Goal: Task Accomplishment & Management: Use online tool/utility

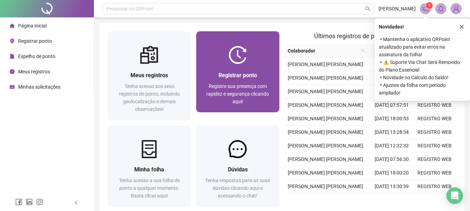
click at [243, 61] on img at bounding box center [238, 55] width 18 height 18
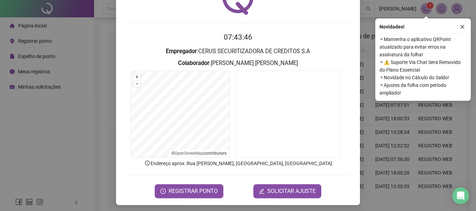
scroll to position [45, 0]
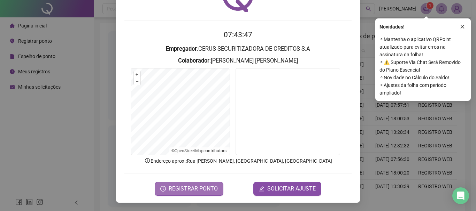
click at [202, 186] on span "REGISTRAR PONTO" at bounding box center [193, 189] width 49 height 8
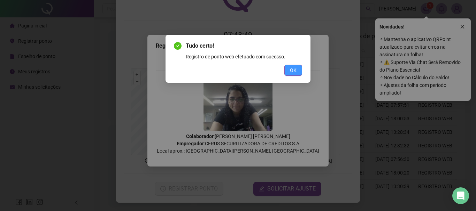
click at [294, 65] on button "OK" at bounding box center [293, 70] width 18 height 11
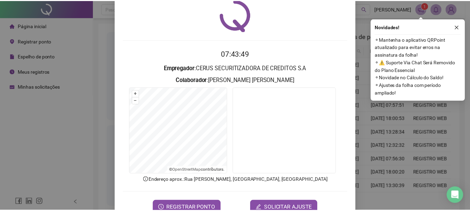
scroll to position [0, 0]
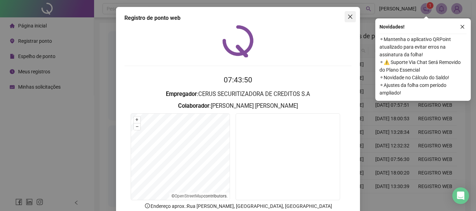
click at [349, 16] on icon "close" at bounding box center [350, 17] width 6 height 6
